Goal: Information Seeking & Learning: Learn about a topic

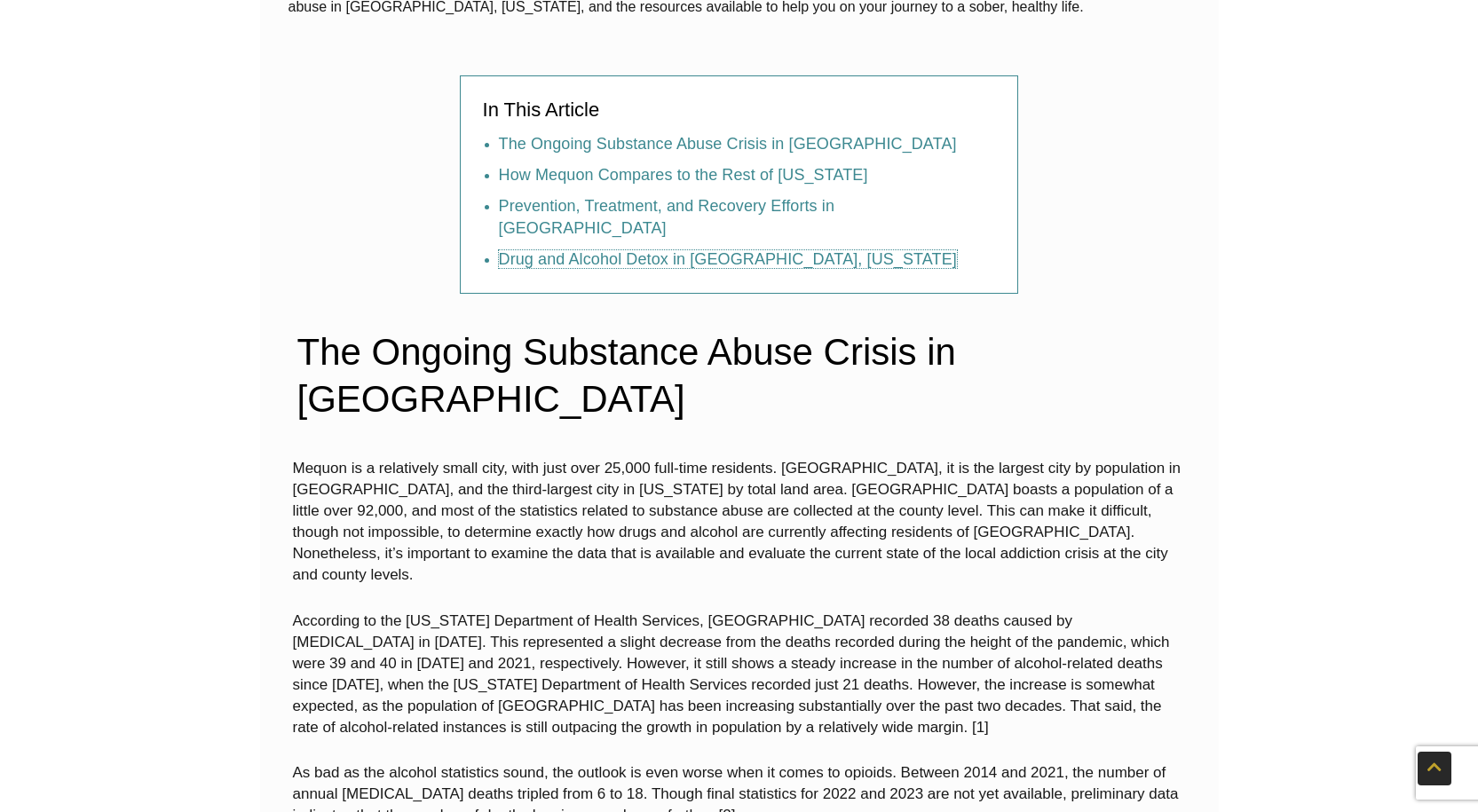
scroll to position [1065, 0]
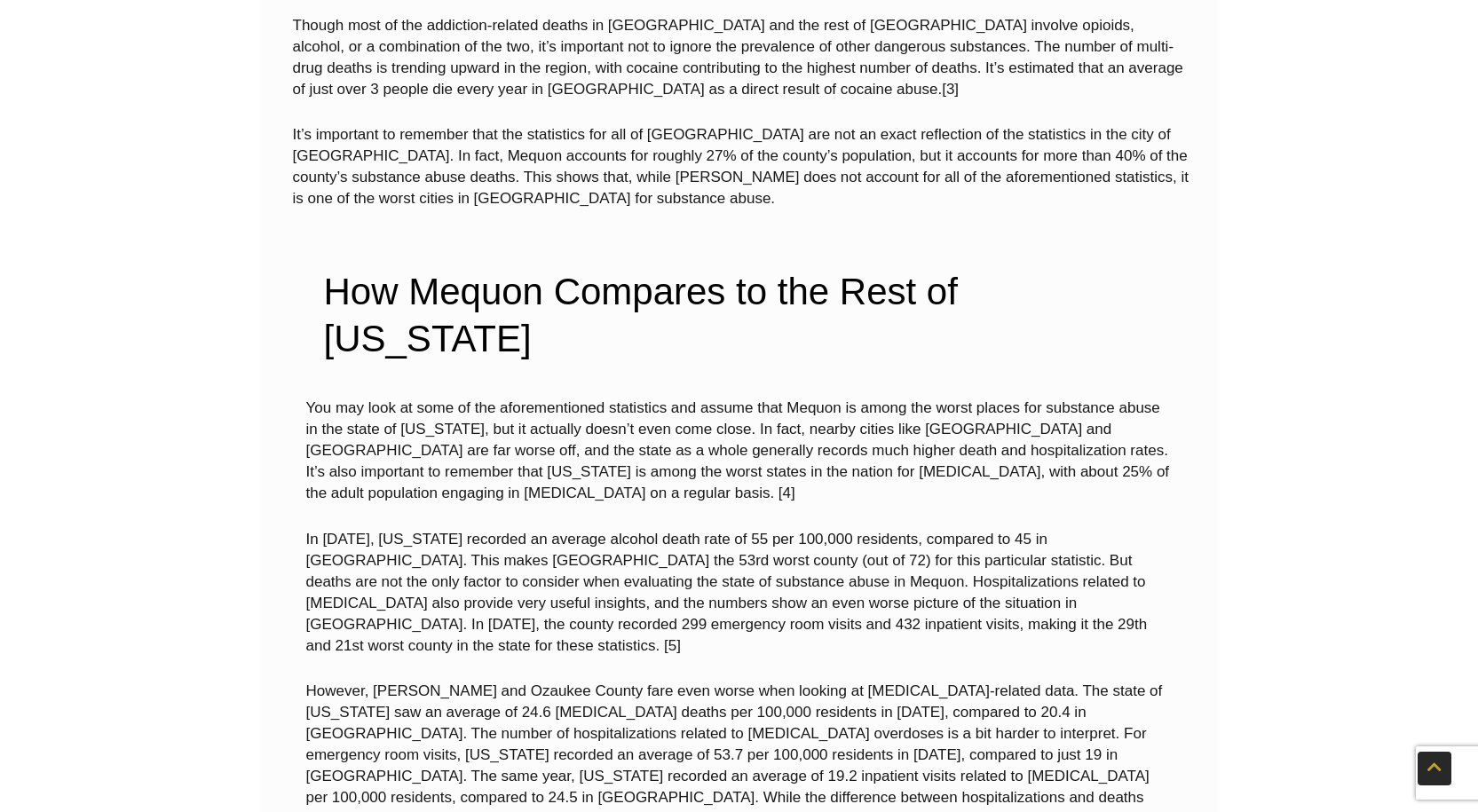
scroll to position [1952, 0]
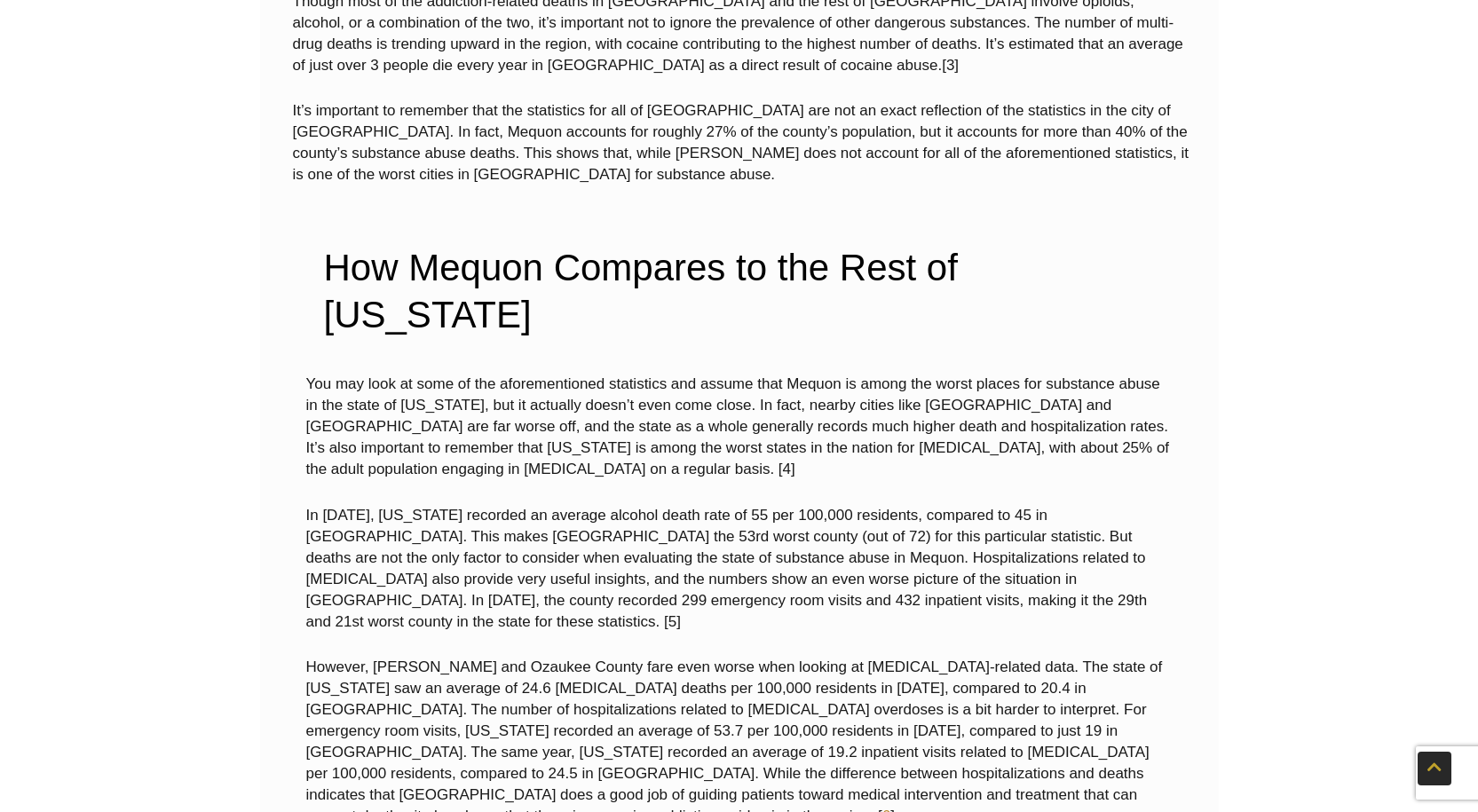
click at [890, 807] on link "6" at bounding box center [886, 815] width 8 height 17
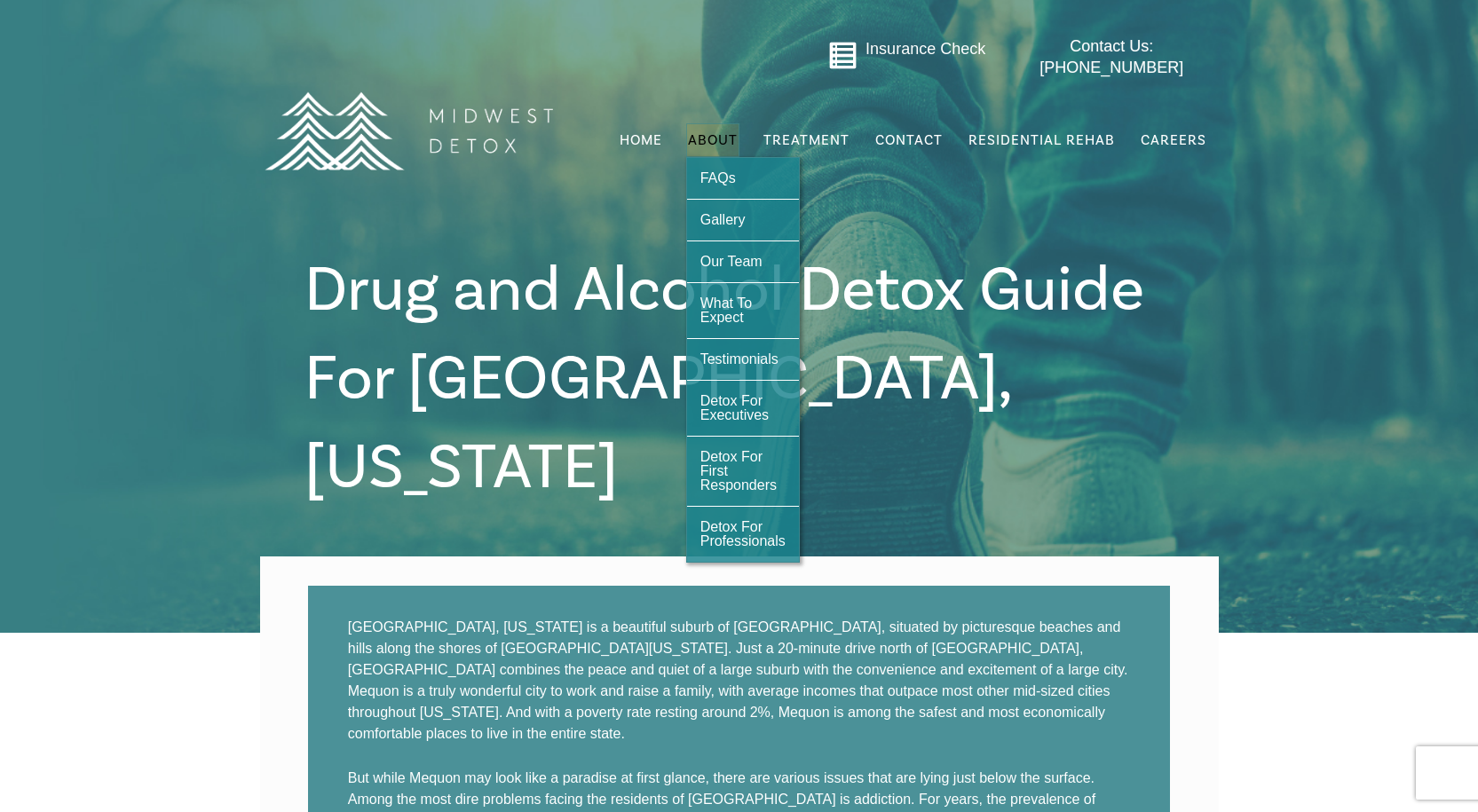
click at [701, 133] on span "About" at bounding box center [713, 140] width 50 height 14
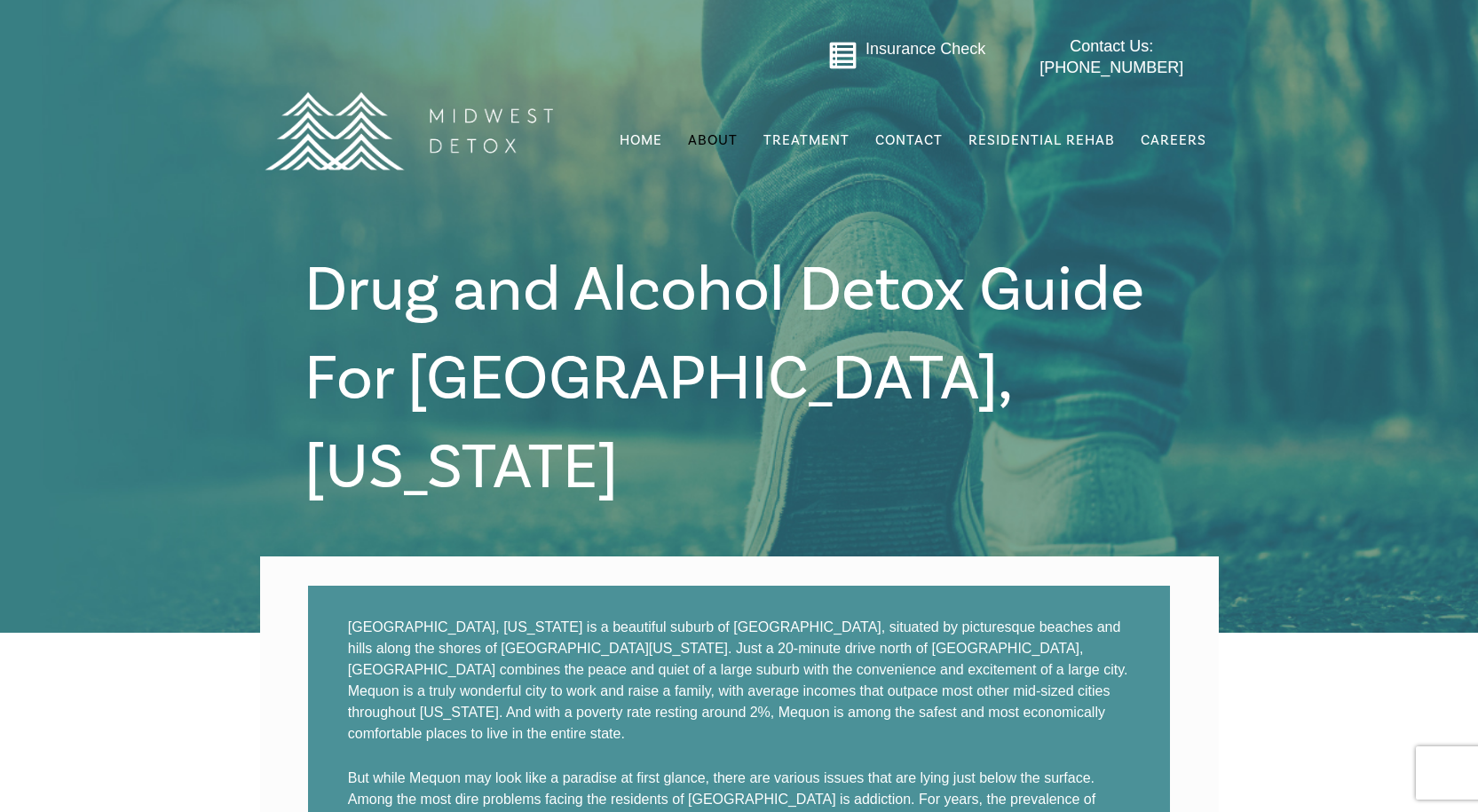
click at [465, 125] on img at bounding box center [408, 131] width 311 height 155
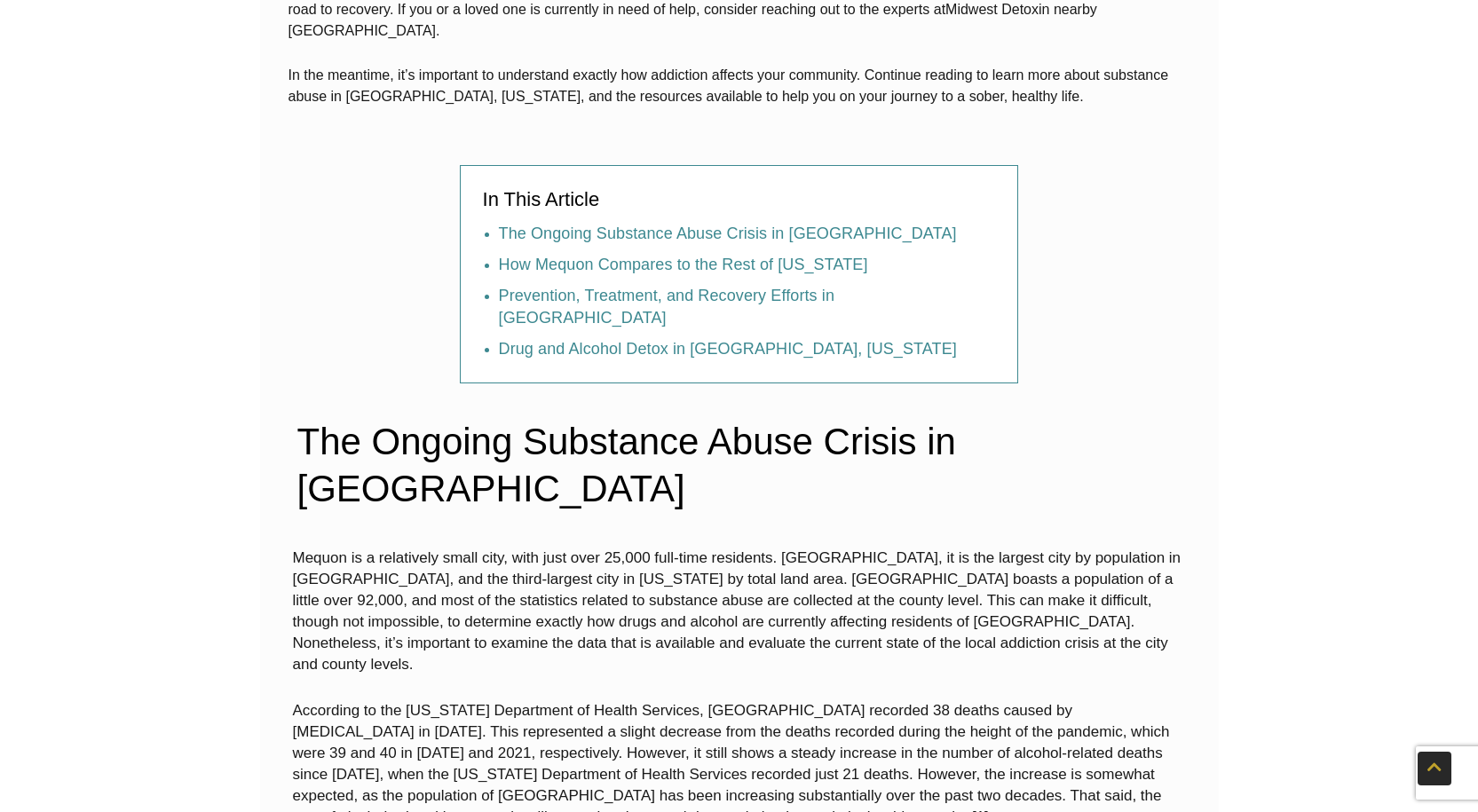
scroll to position [892, 0]
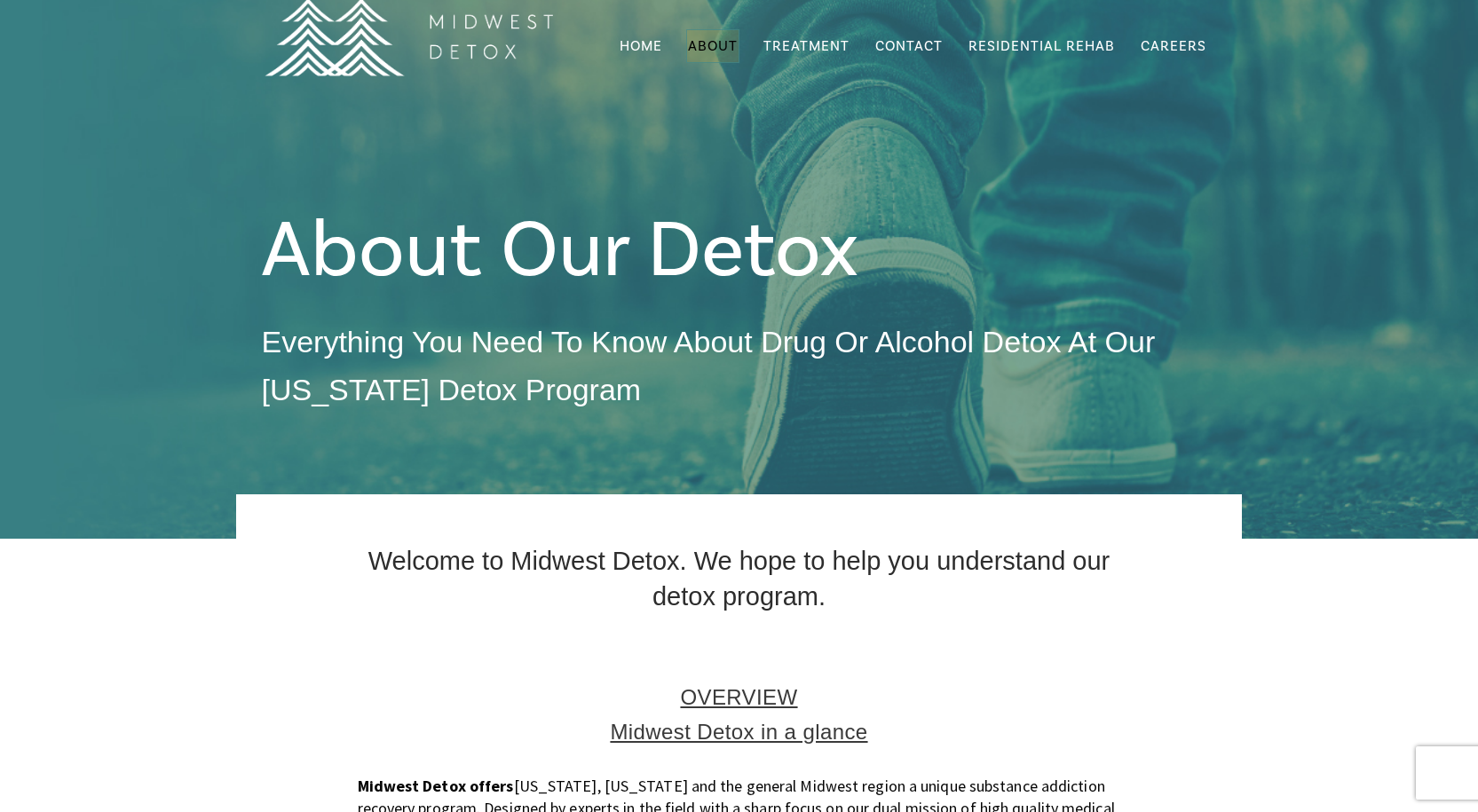
scroll to position [88, 0]
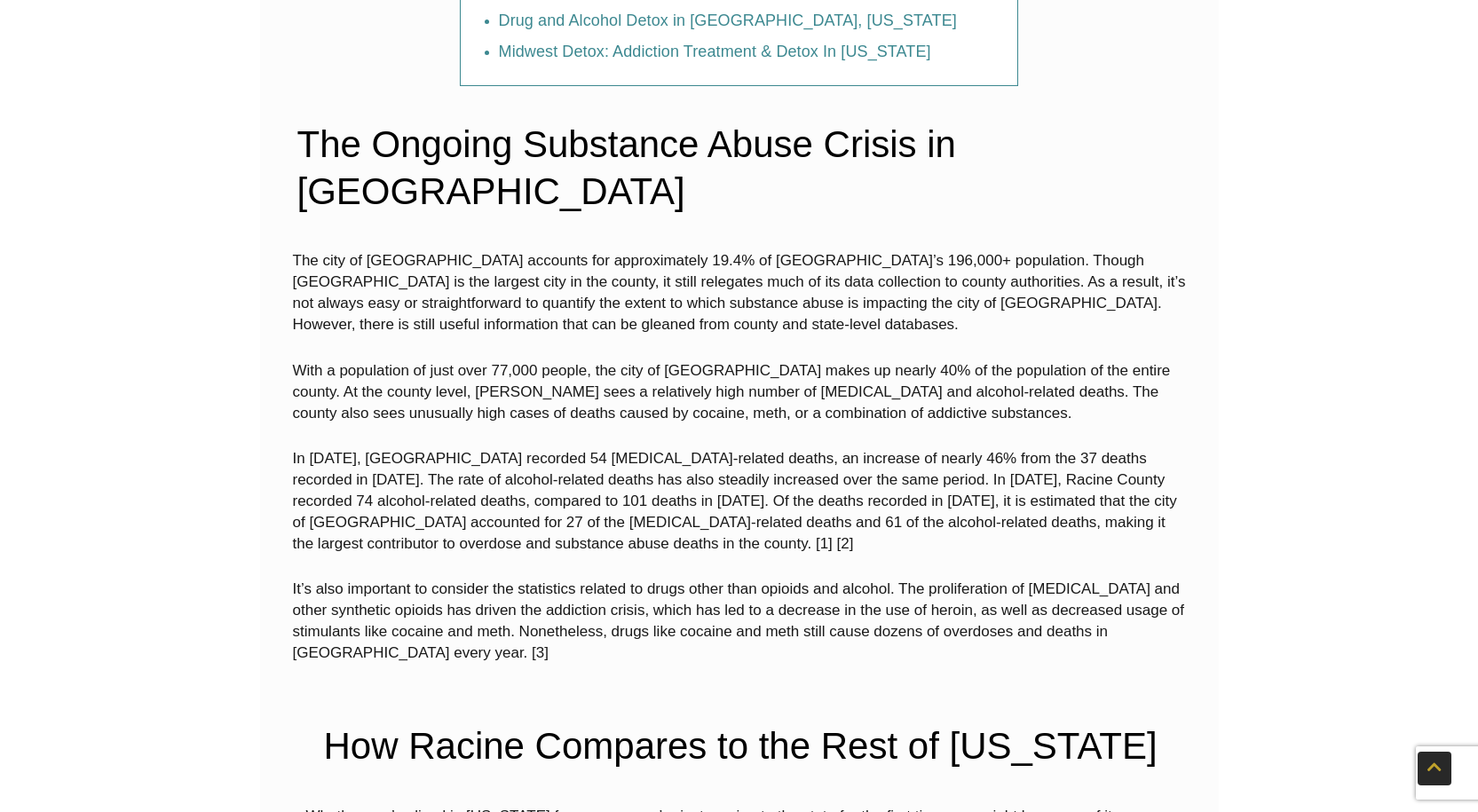
scroll to position [1065, 0]
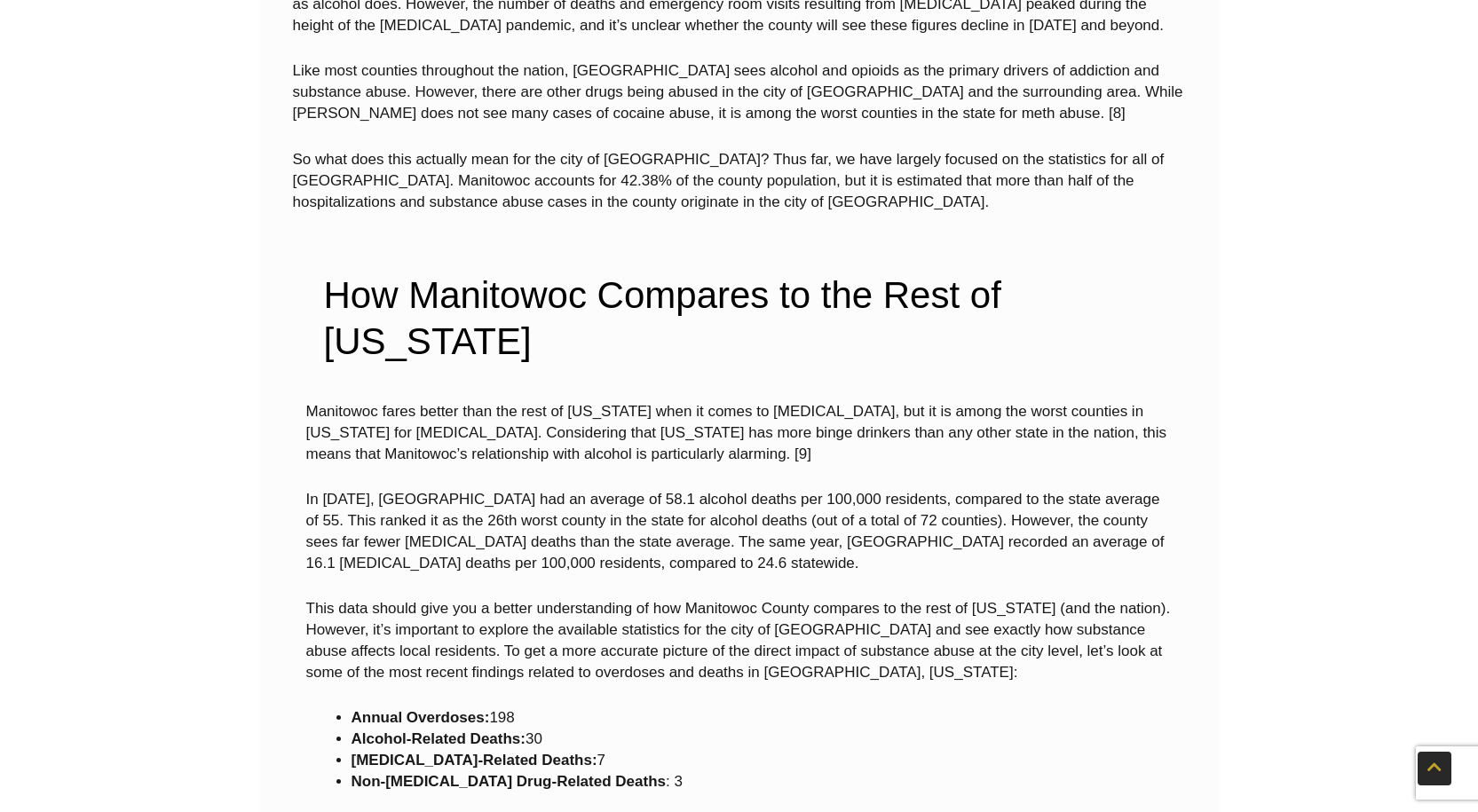
scroll to position [3017, 0]
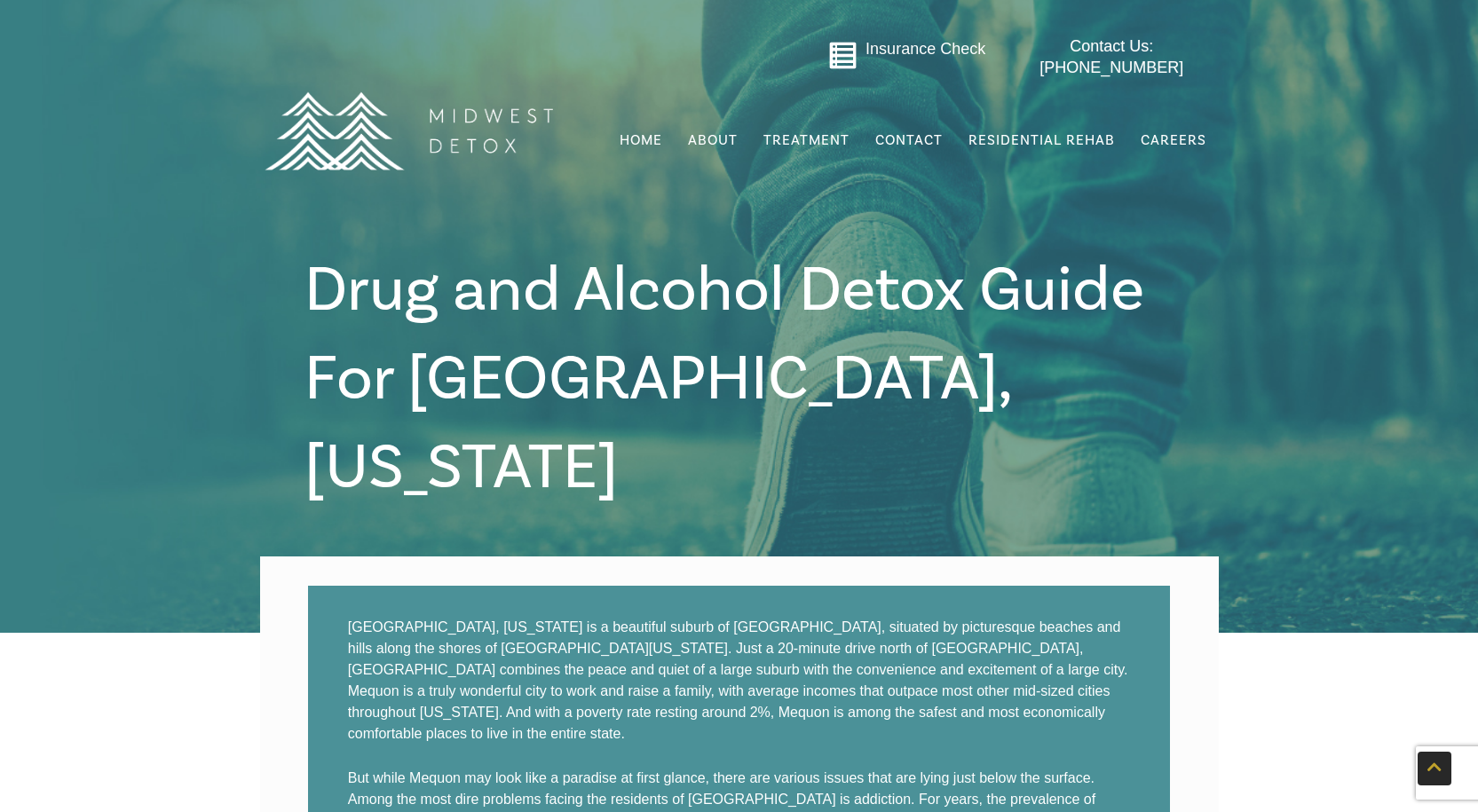
scroll to position [1952, 0]
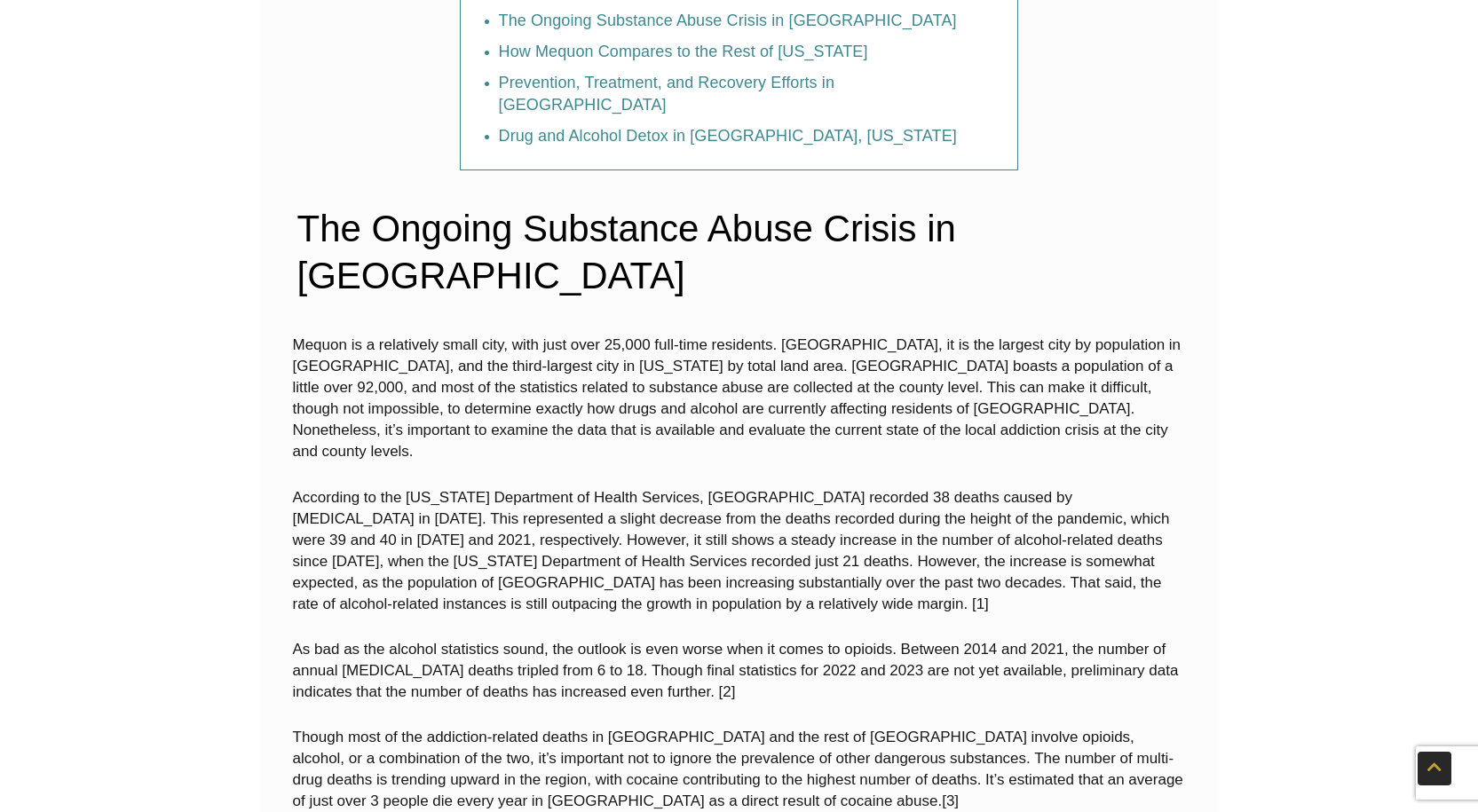
scroll to position [1243, 0]
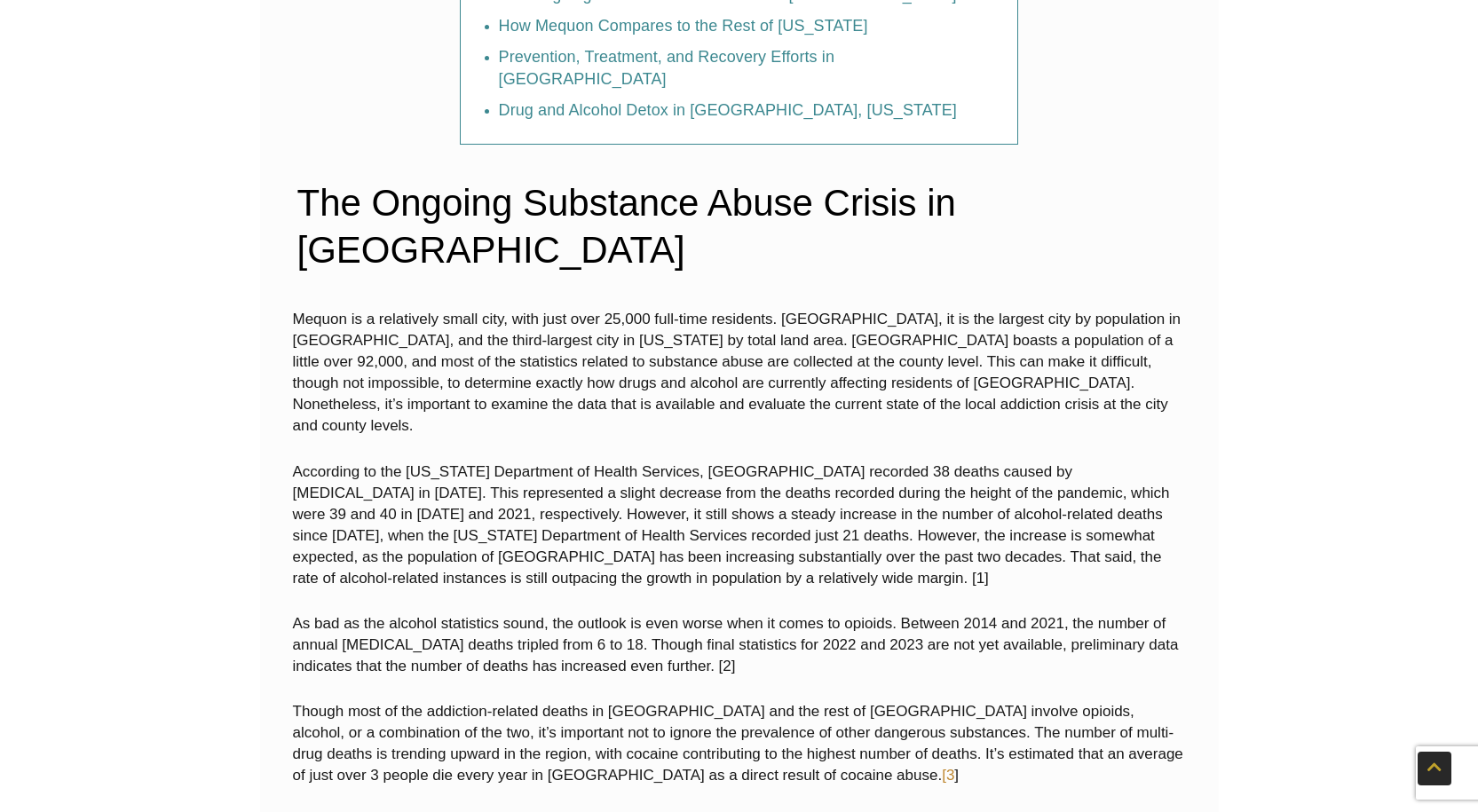
click at [942, 767] on link "[3" at bounding box center [948, 775] width 13 height 17
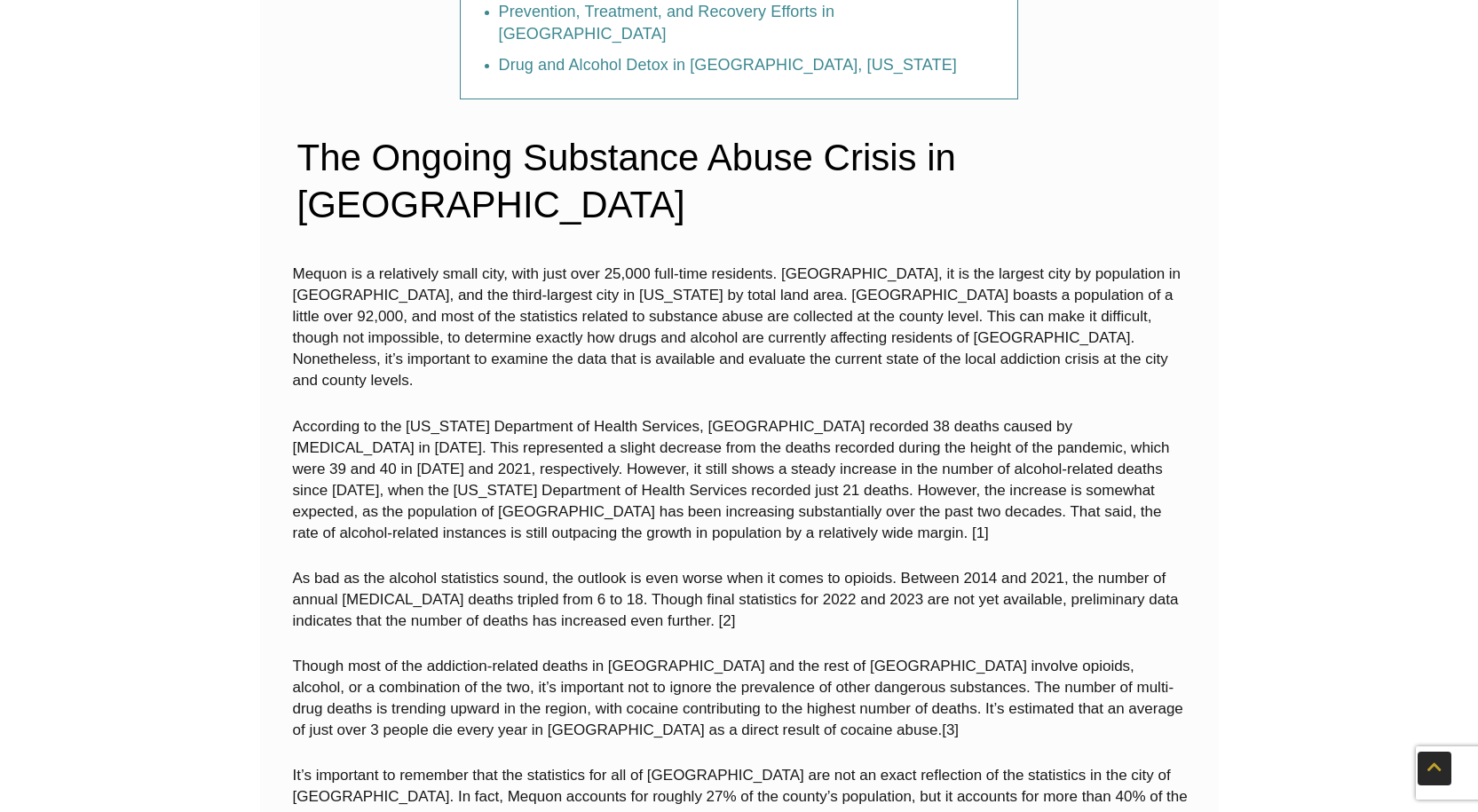
scroll to position [1154, 0]
